Goal: Book appointment/travel/reservation

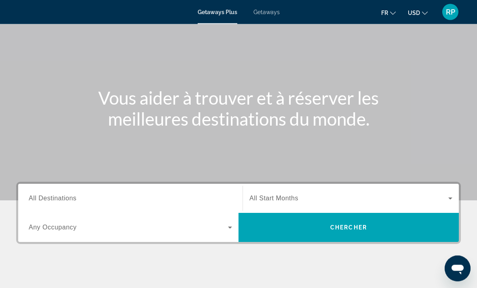
scroll to position [43, 0]
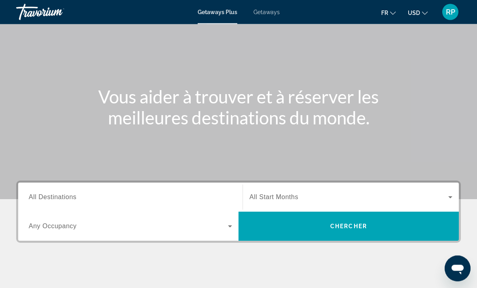
click at [65, 197] on span "All Destinations" at bounding box center [53, 197] width 48 height 7
click at [65, 197] on input "Destination All Destinations" at bounding box center [130, 198] width 203 height 10
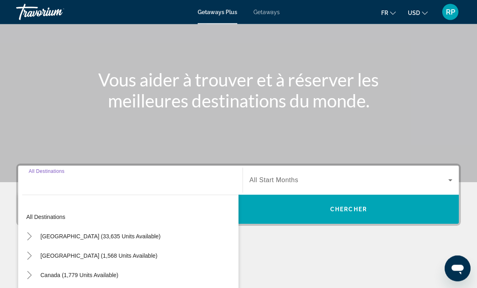
scroll to position [152, 0]
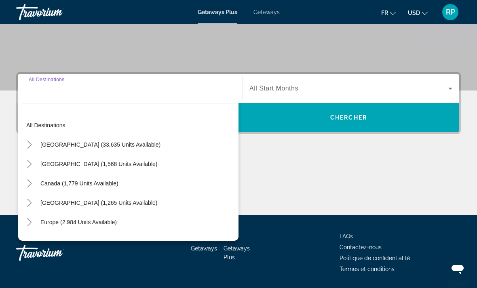
click at [34, 93] on input "Destination All Destinations" at bounding box center [130, 89] width 203 height 10
click at [48, 93] on input "Destination All Destinations" at bounding box center [130, 89] width 203 height 10
click at [134, 99] on div "Search widget" at bounding box center [130, 88] width 203 height 23
click at [359, 84] on span "Search widget" at bounding box center [348, 89] width 199 height 10
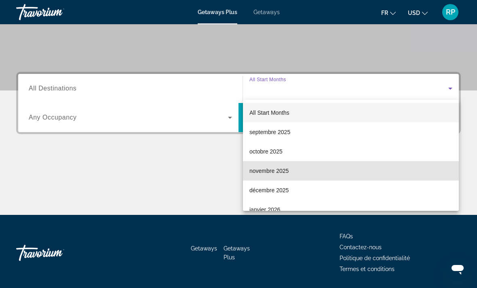
click at [355, 164] on mat-option "novembre 2025" at bounding box center [351, 170] width 216 height 19
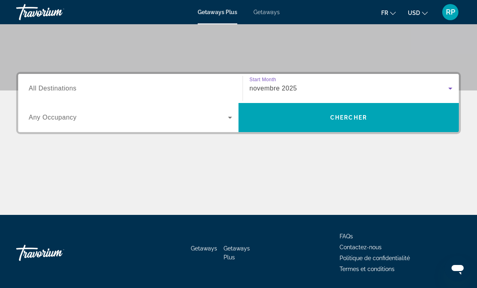
click at [162, 122] on span "Search widget" at bounding box center [128, 118] width 199 height 10
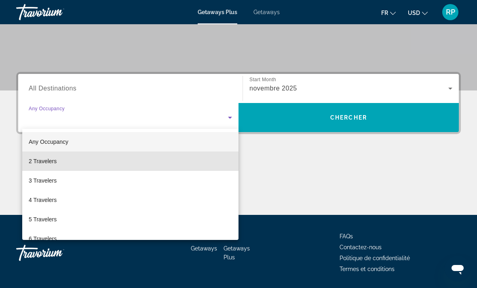
click at [158, 165] on mat-option "2 Travelers" at bounding box center [130, 161] width 216 height 19
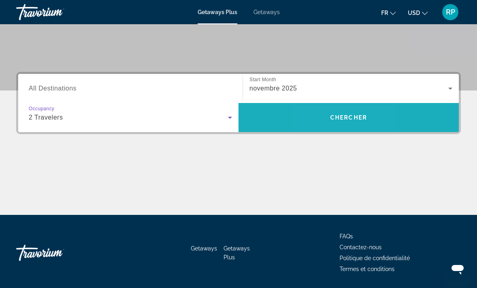
click at [325, 119] on span "Search widget" at bounding box center [348, 117] width 220 height 19
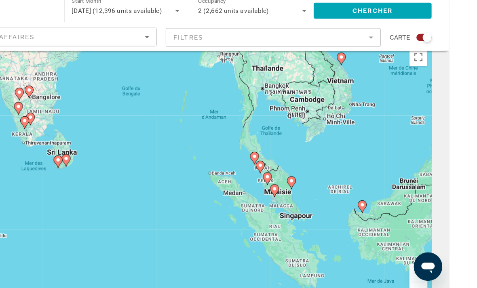
scroll to position [16, 0]
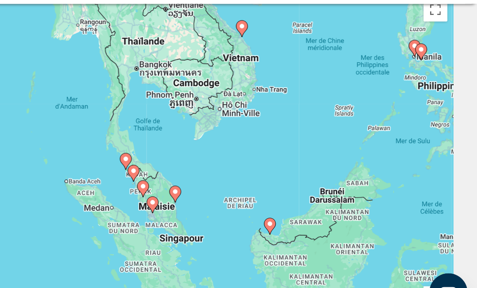
click at [235, 175] on icon "Main content" at bounding box center [238, 180] width 7 height 11
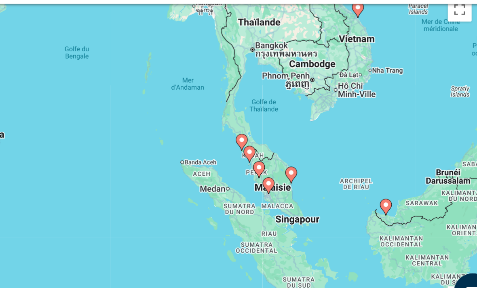
type input "**********"
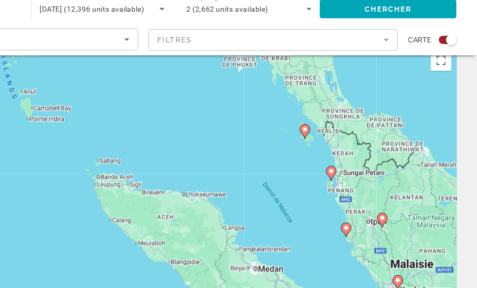
scroll to position [19, 0]
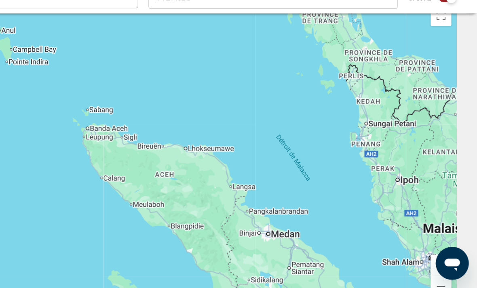
click at [239, 68] on div "Main content" at bounding box center [238, 183] width 445 height 243
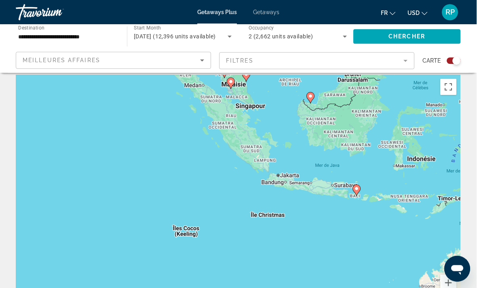
scroll to position [0, 0]
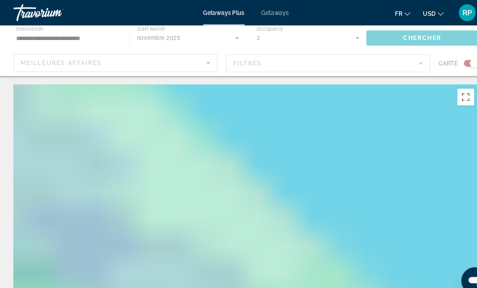
click at [209, 187] on div "Pour naviguer, appuyez sur les touches fléchées." at bounding box center [238, 202] width 445 height 243
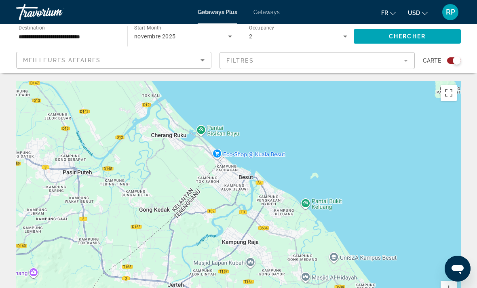
click at [426, 31] on span "Search widget" at bounding box center [407, 36] width 107 height 19
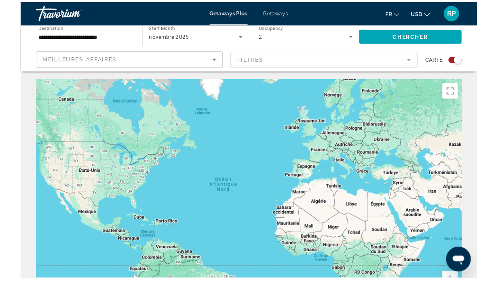
scroll to position [33, 0]
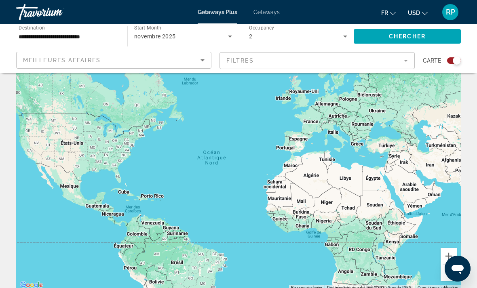
click at [453, 251] on button "Zoom avant" at bounding box center [449, 256] width 16 height 16
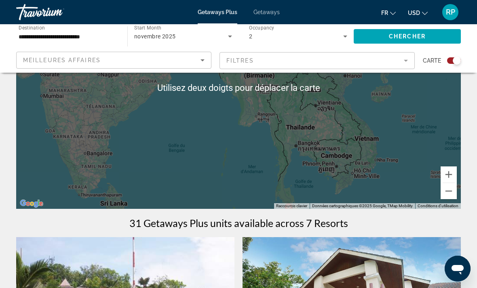
scroll to position [116, 0]
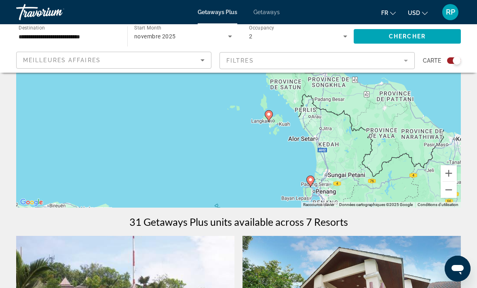
click at [271, 114] on icon "Main content" at bounding box center [268, 116] width 7 height 11
click at [271, 113] on icon "Main content" at bounding box center [268, 116] width 7 height 11
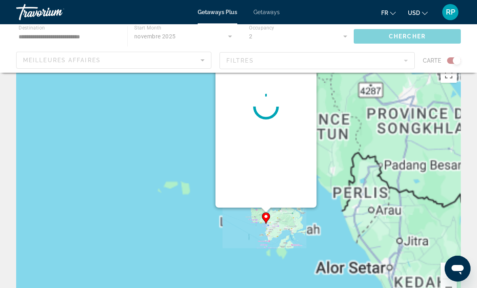
scroll to position [0, 0]
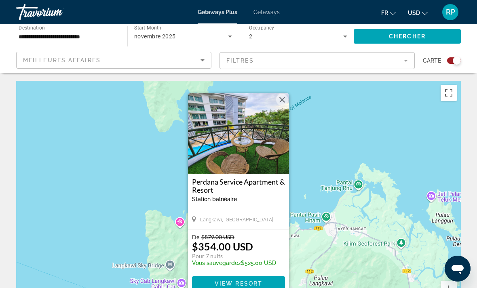
click at [242, 138] on img "Main content" at bounding box center [238, 133] width 101 height 81
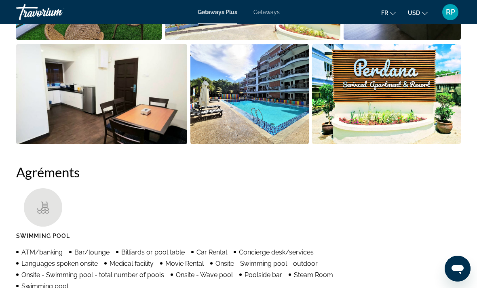
scroll to position [652, 0]
